Goal: Information Seeking & Learning: Learn about a topic

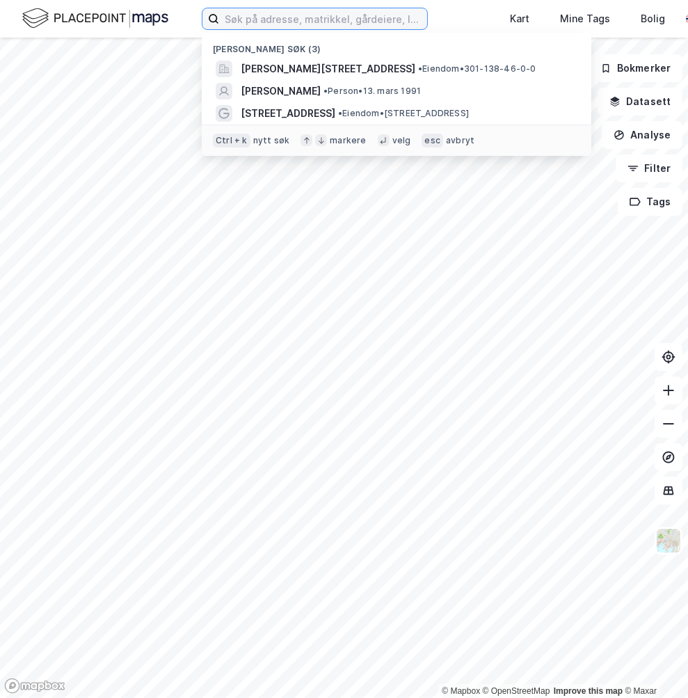
click at [232, 21] on input at bounding box center [323, 18] width 208 height 21
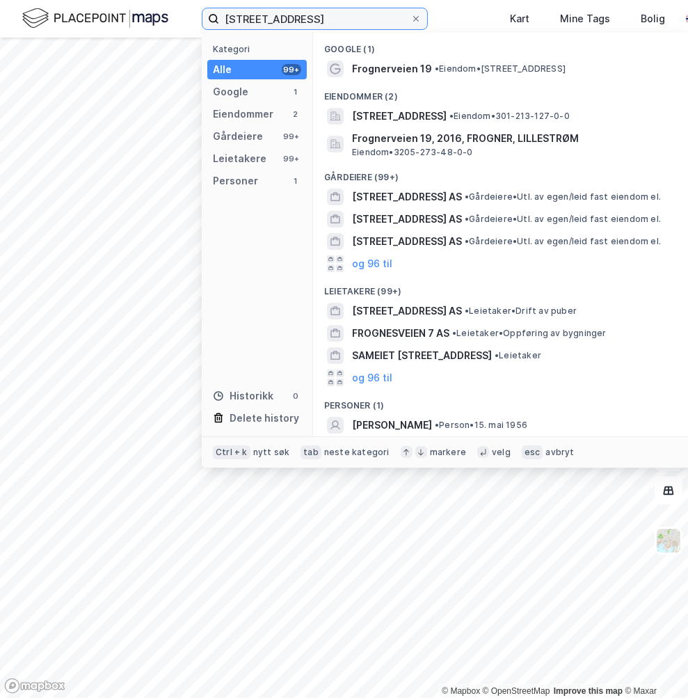
type input "[STREET_ADDRESS]"
click at [362, 56] on div "Google (1)" at bounding box center [508, 45] width 390 height 25
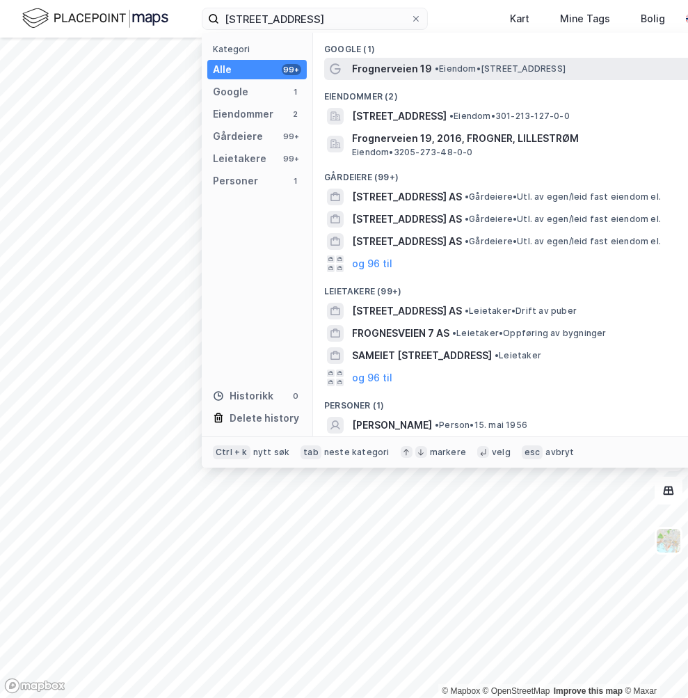
click at [367, 64] on span "Frognerveien 19" at bounding box center [392, 69] width 80 height 17
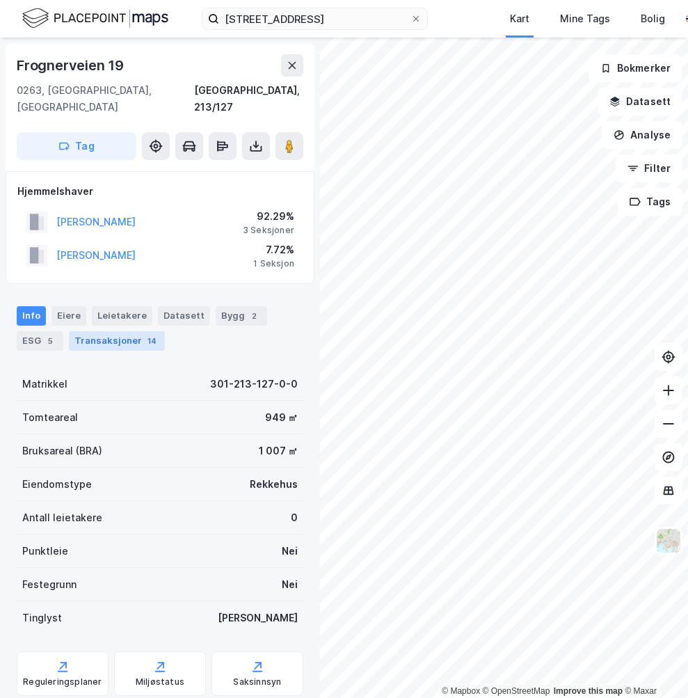
click at [124, 331] on div "Transaksjoner 14" at bounding box center [117, 340] width 96 height 19
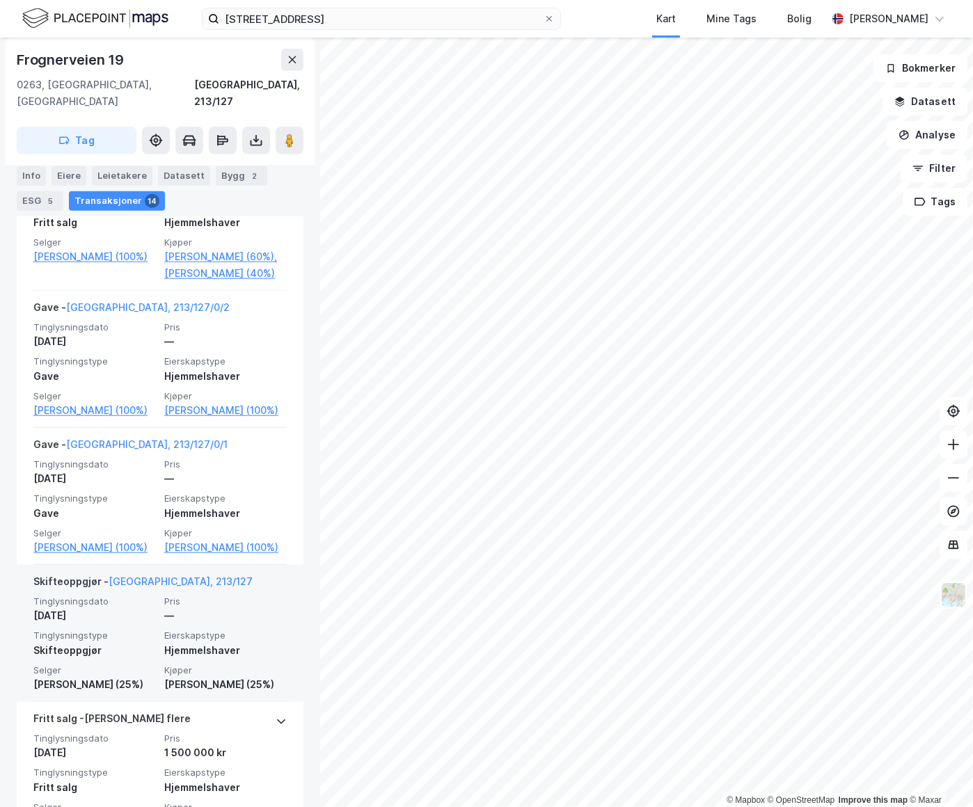
scroll to position [1265, 0]
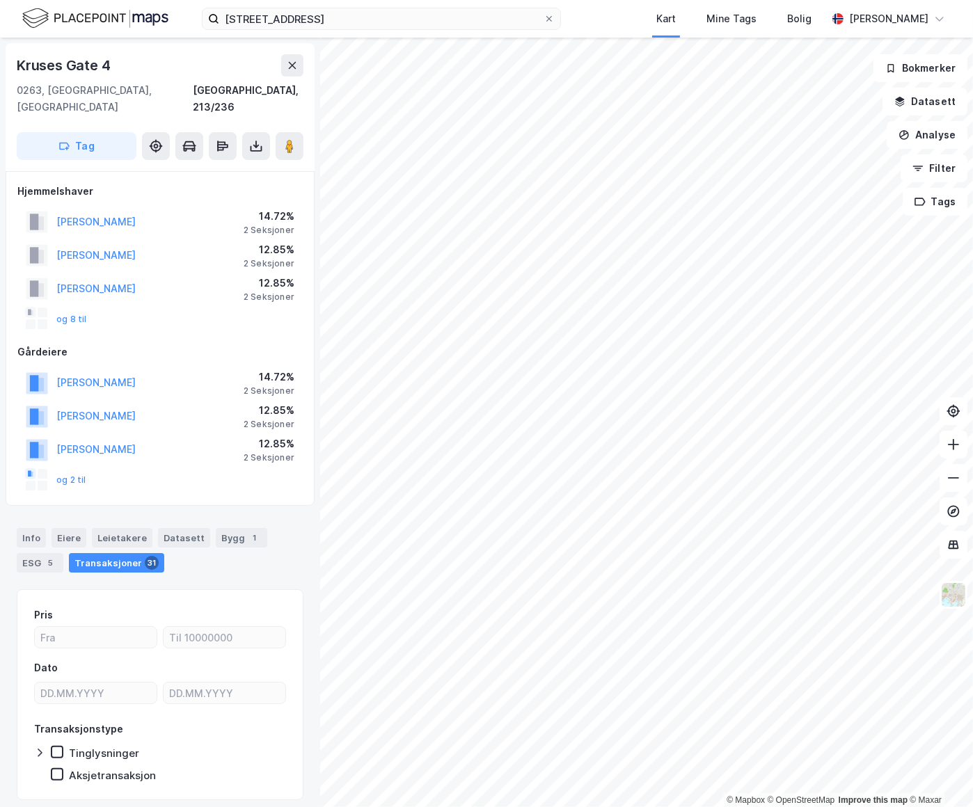
scroll to position [26, 0]
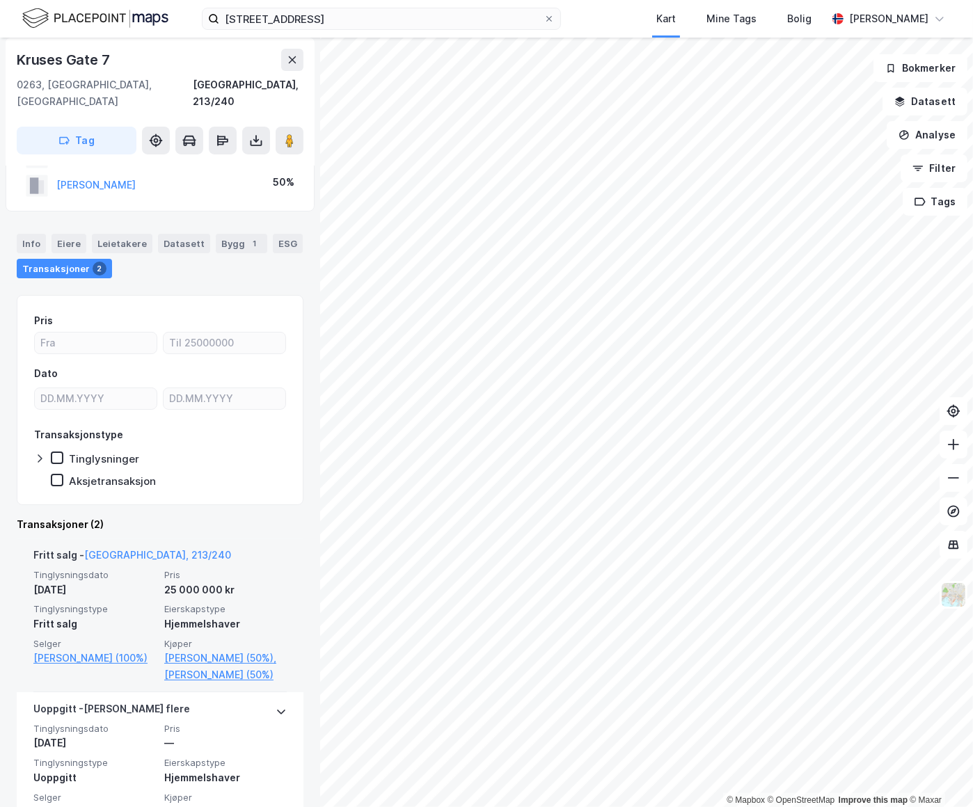
scroll to position [118, 0]
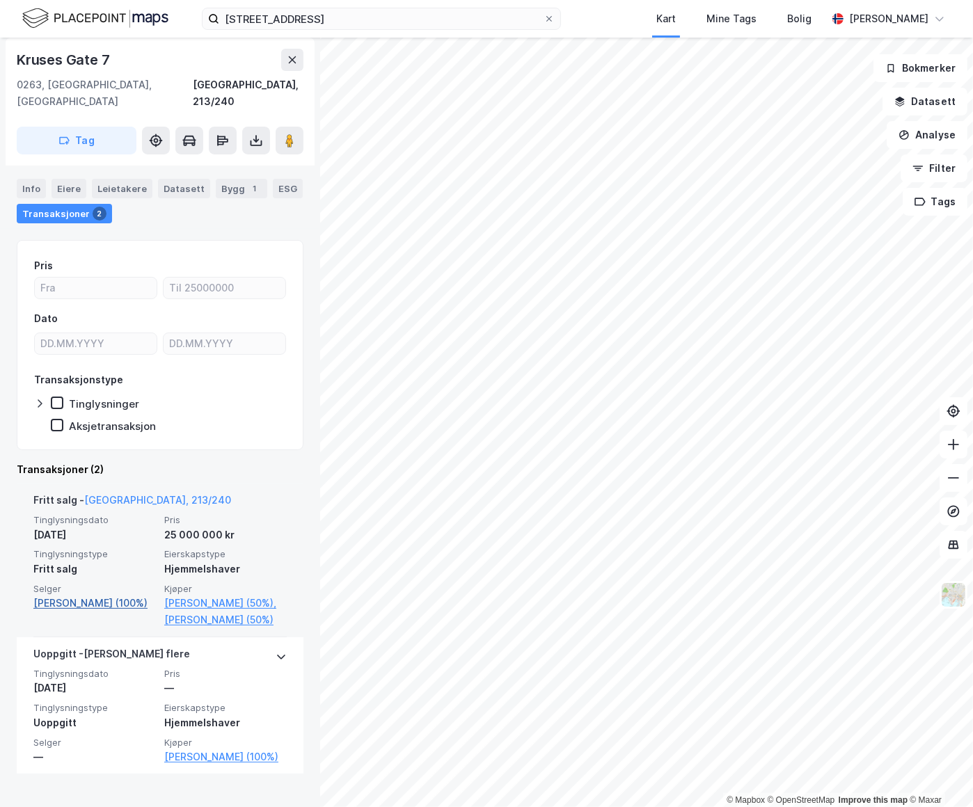
click at [104, 595] on link "Nustad Cecilie Kathrine (100%)" at bounding box center [94, 603] width 122 height 17
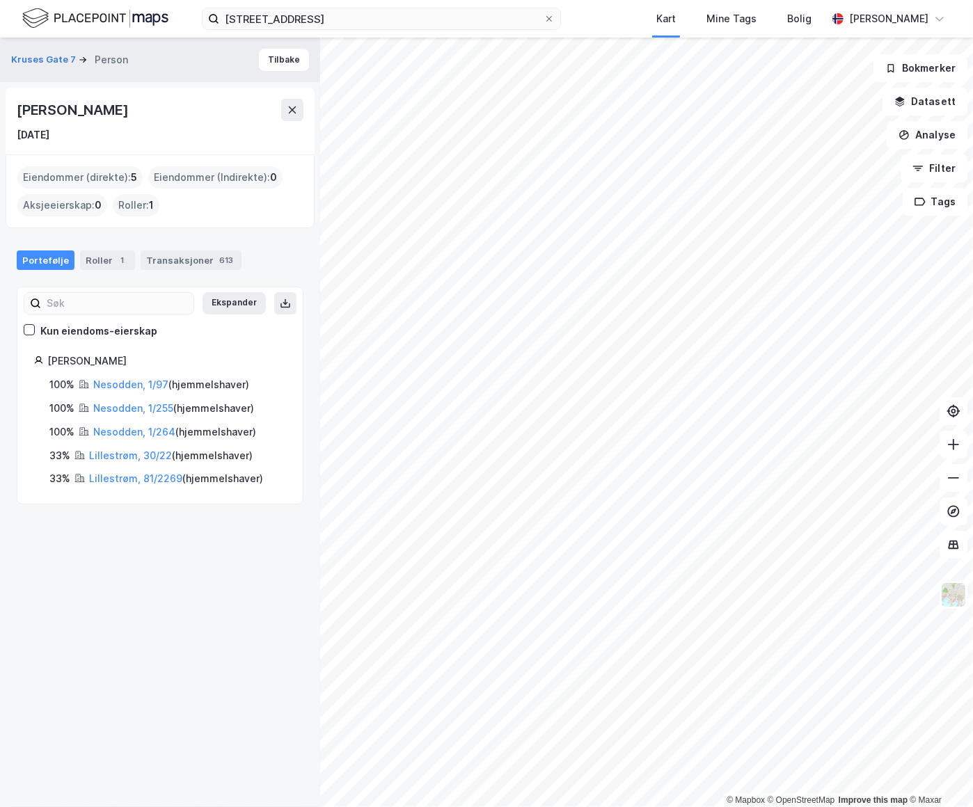
click at [310, 473] on div "© Mapbox © OpenStreetMap Improve this map © Maxar Kruses Gate 7 Person Tilbake …" at bounding box center [486, 423] width 973 height 770
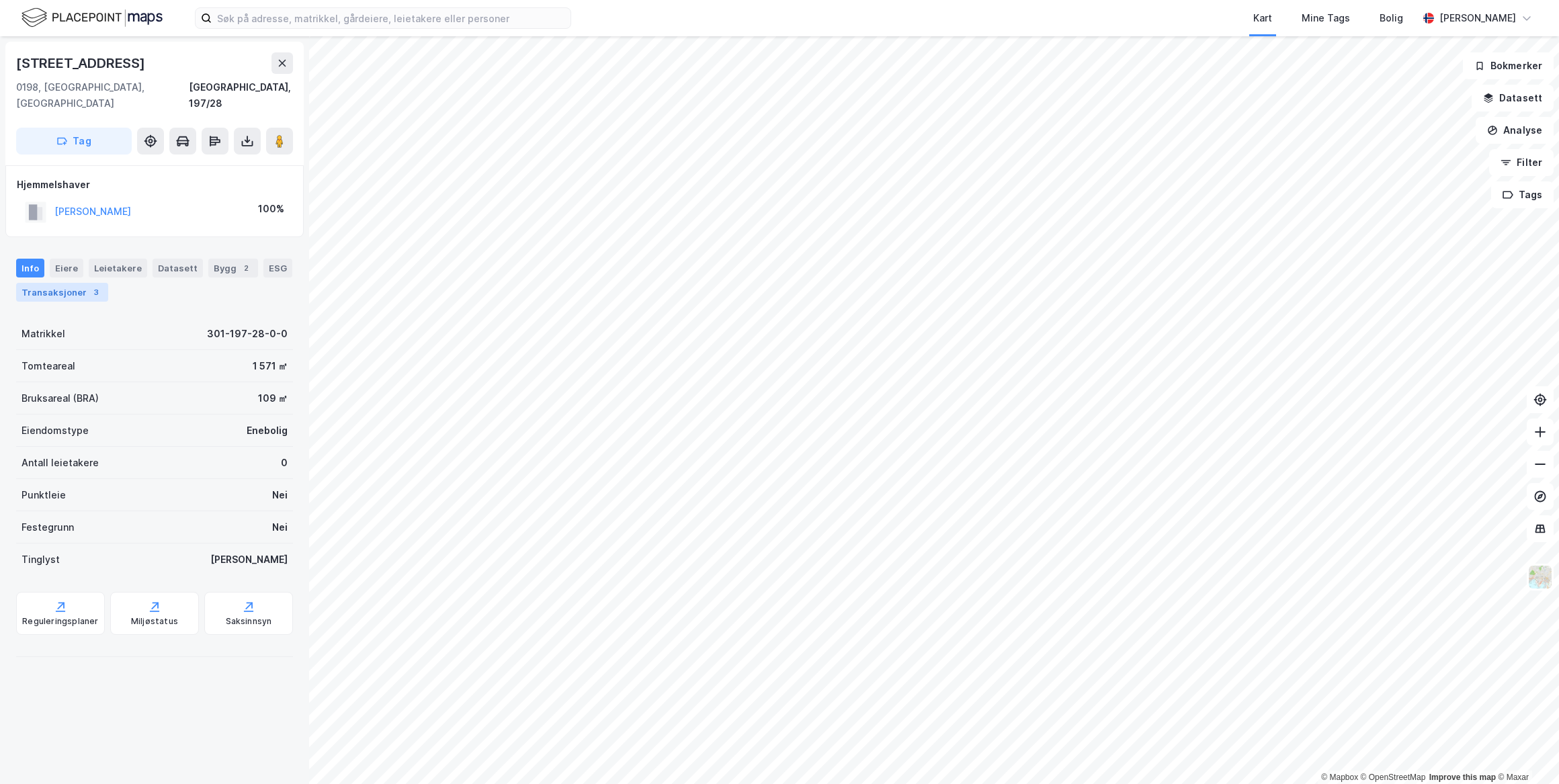
click at [94, 286] on div "3" at bounding box center [97, 293] width 14 height 14
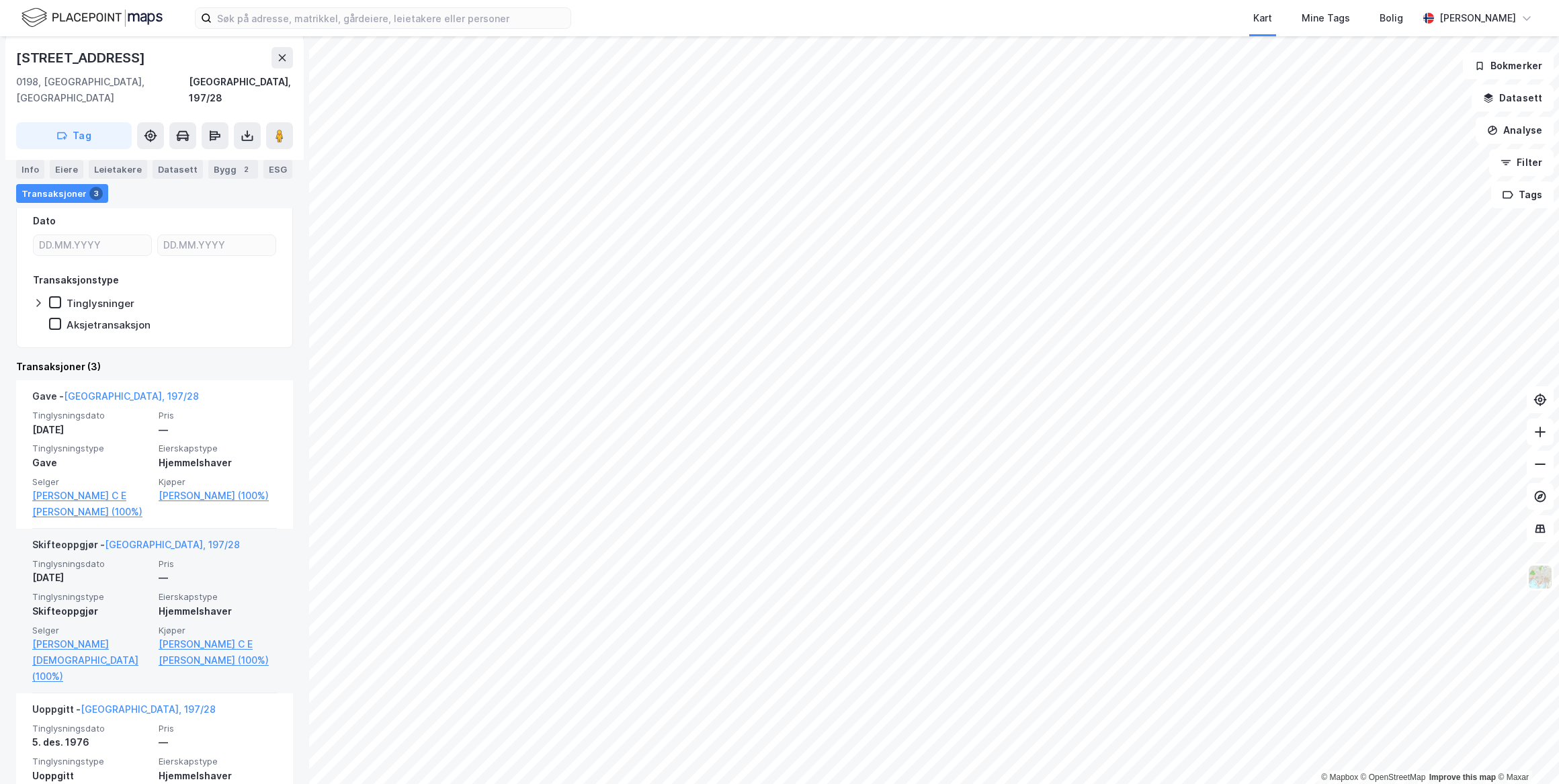
scroll to position [213, 0]
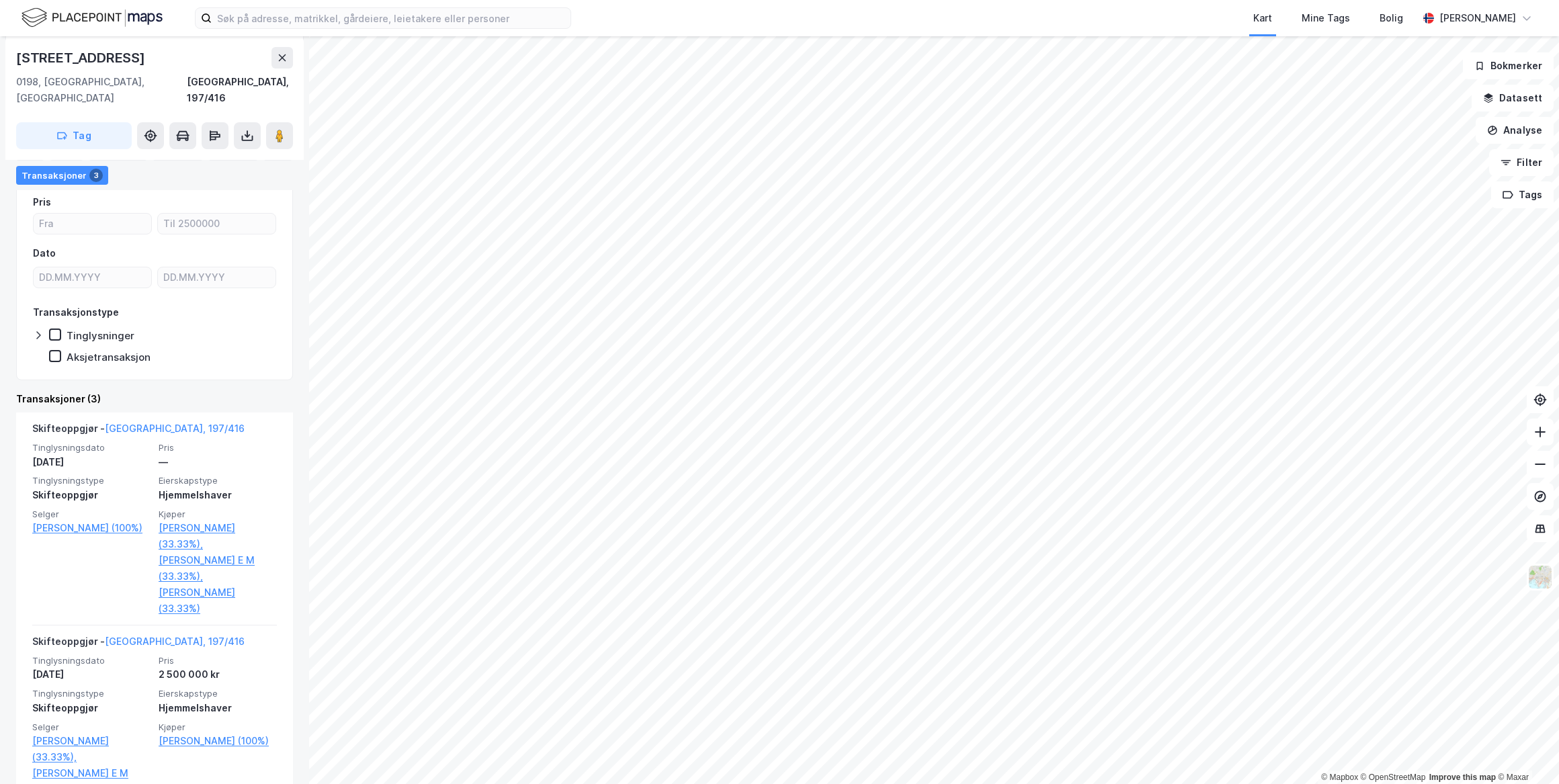
scroll to position [305, 0]
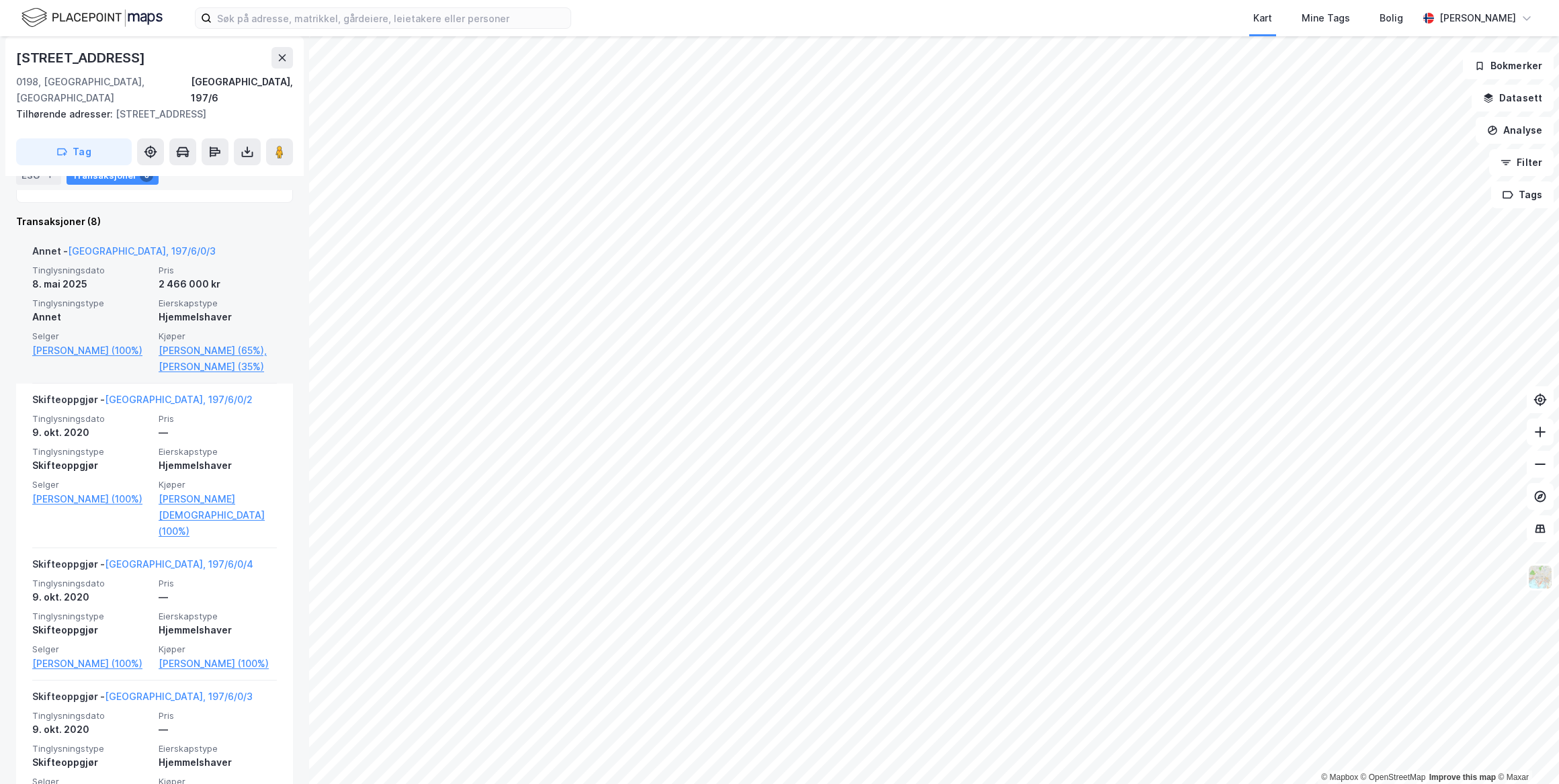
scroll to position [549, 0]
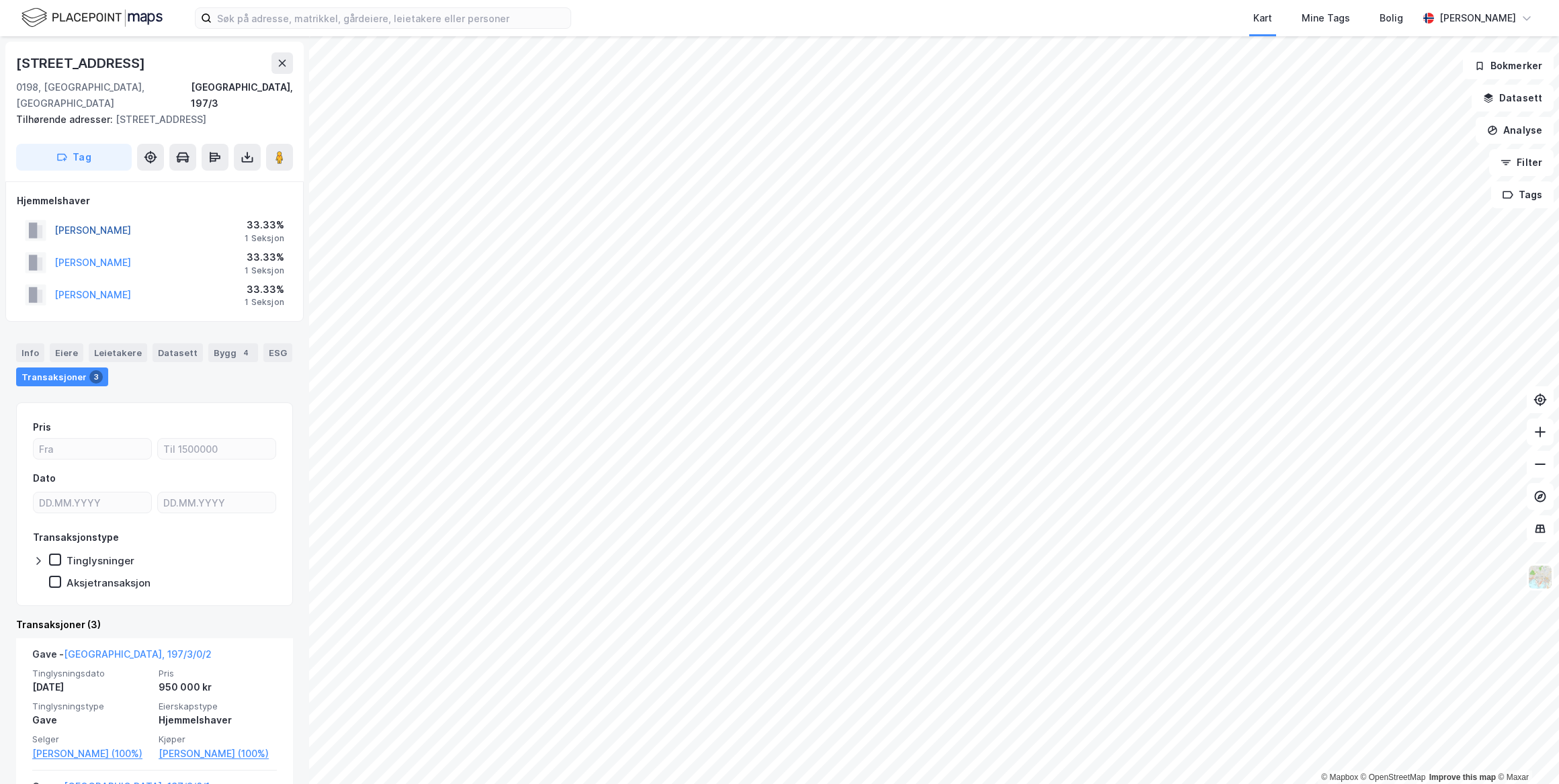
click at [0, 0] on button "[PERSON_NAME]" at bounding box center [0, 0] width 0 height 0
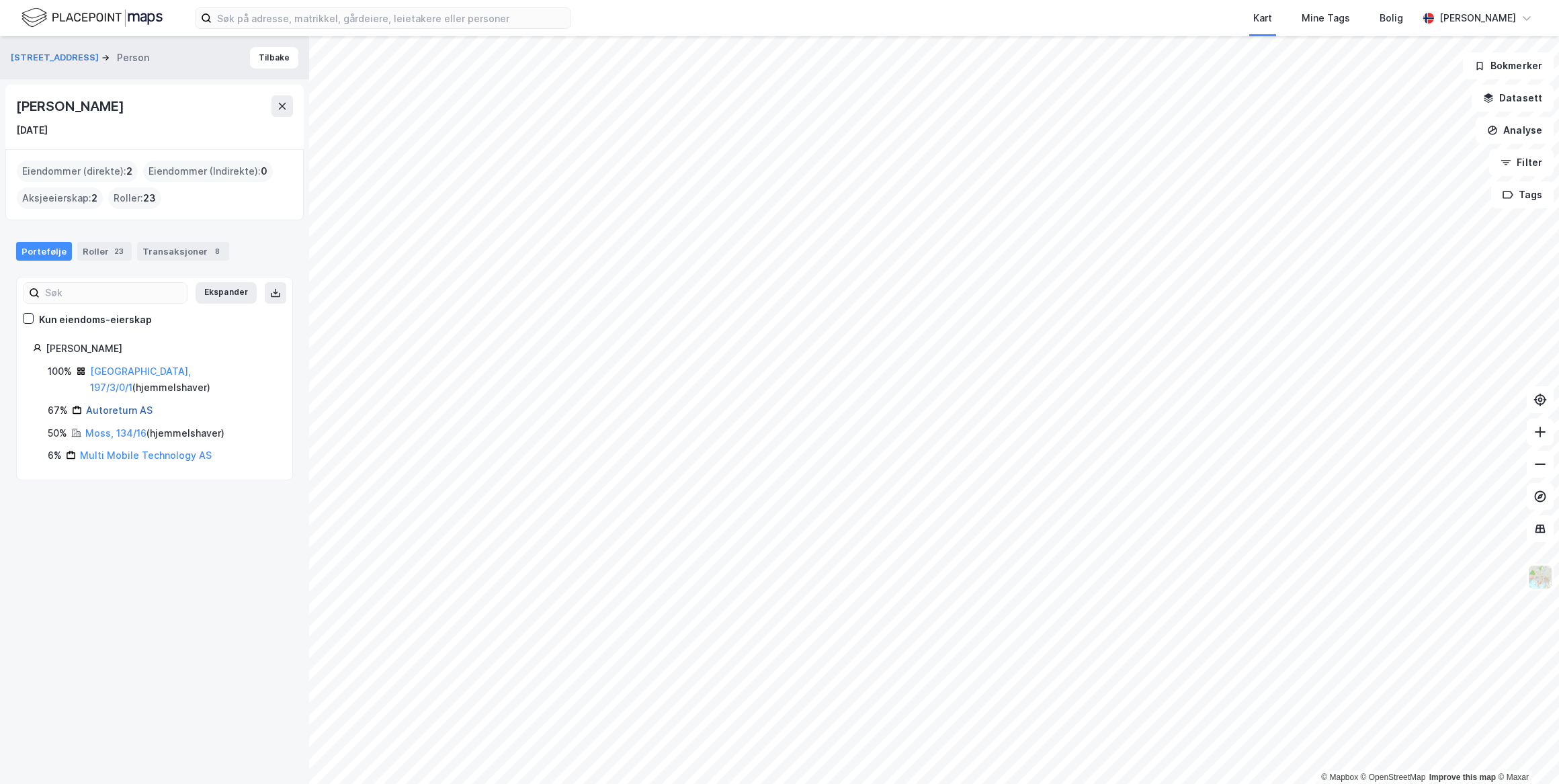
click at [138, 405] on link "Autoreturn AS" at bounding box center [119, 410] width 67 height 12
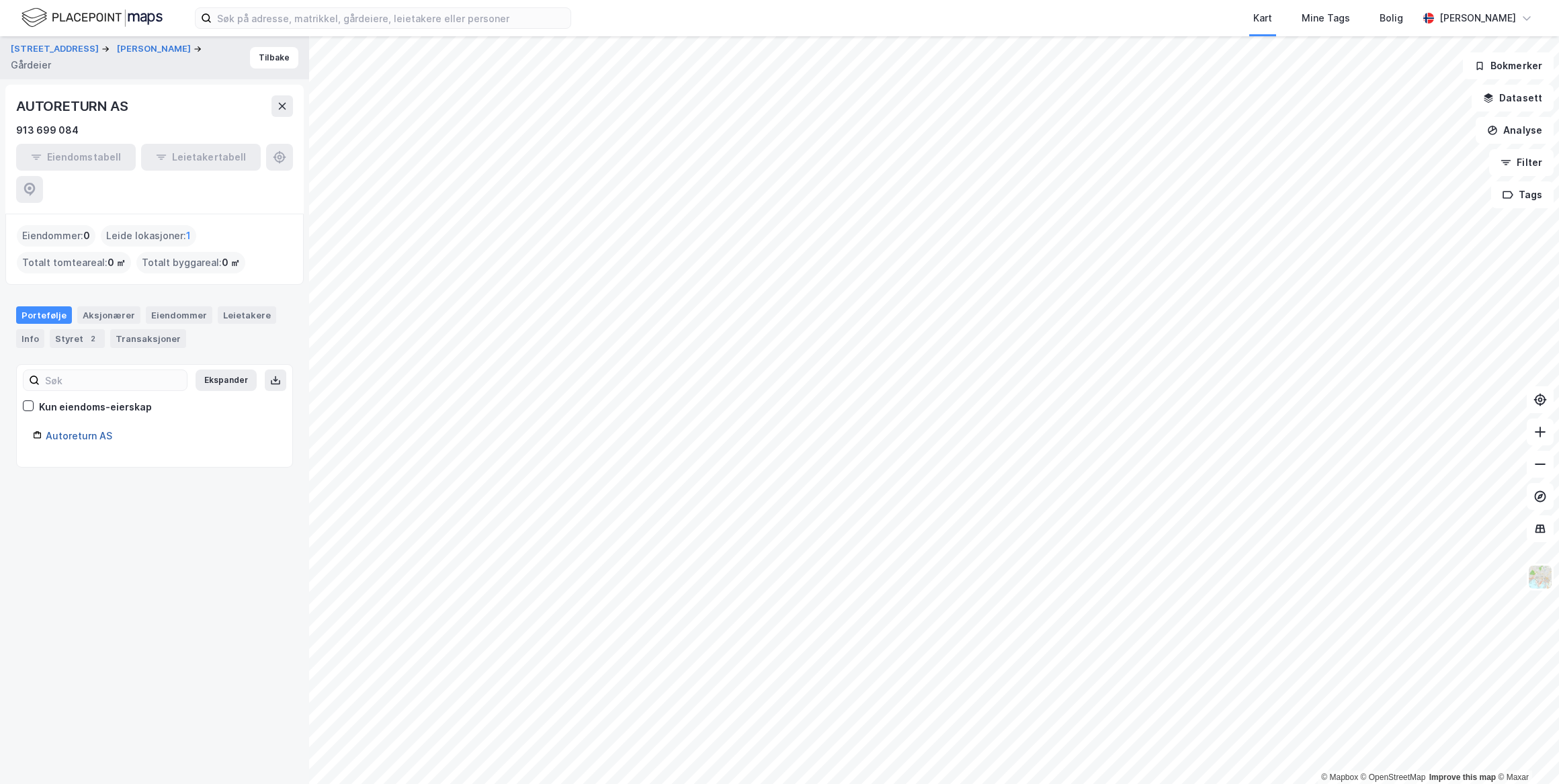
click at [98, 430] on link "Autoreturn AS" at bounding box center [78, 435] width 67 height 12
